Goal: Task Accomplishment & Management: Manage account settings

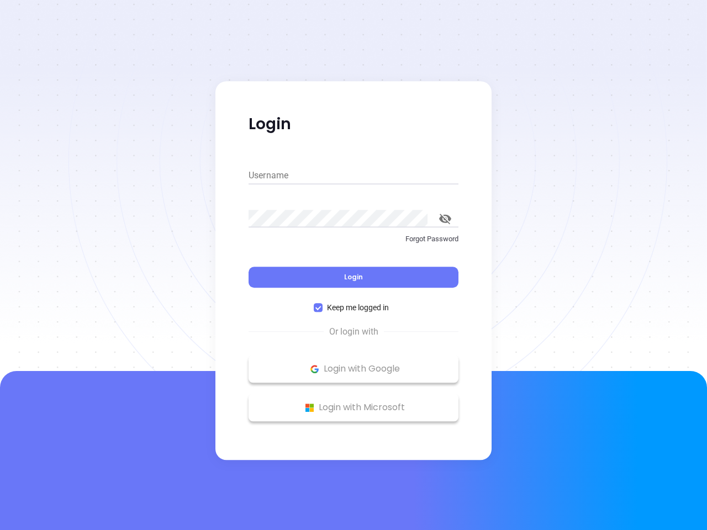
click at [354, 265] on div "Login" at bounding box center [354, 271] width 210 height 34
click at [354, 176] on input "Username" at bounding box center [354, 176] width 210 height 18
click at [445, 219] on icon "toggle password visibility" at bounding box center [445, 219] width 12 height 10
click at [354, 277] on span "Login" at bounding box center [353, 276] width 19 height 9
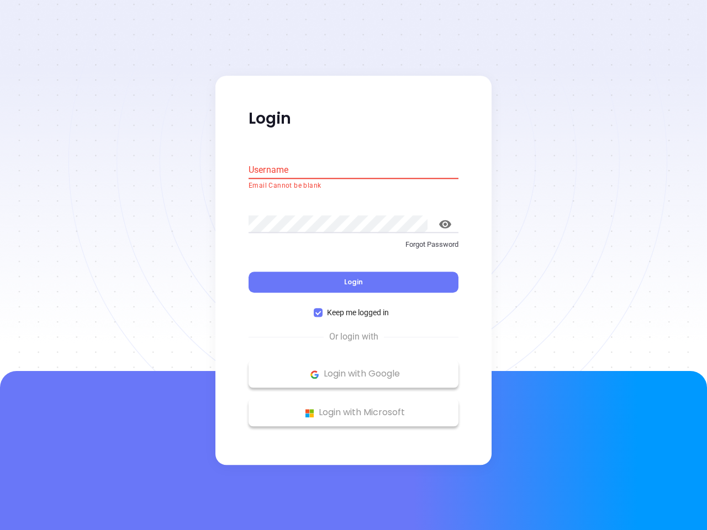
click at [354, 308] on span "Keep me logged in" at bounding box center [358, 313] width 71 height 12
click at [323, 309] on input "Keep me logged in" at bounding box center [318, 313] width 9 height 9
checkbox input "false"
click at [354, 369] on p "Login with Google" at bounding box center [353, 374] width 199 height 17
click at [354, 408] on p "Login with Microsoft" at bounding box center [353, 413] width 199 height 17
